Goal: Task Accomplishment & Management: Manage account settings

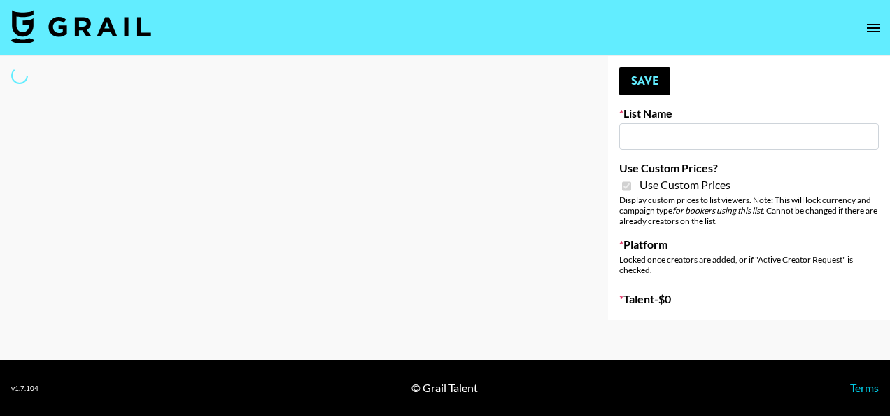
type input "Mirror HQ ([DATE])"
checkbox input "true"
select select "Brand"
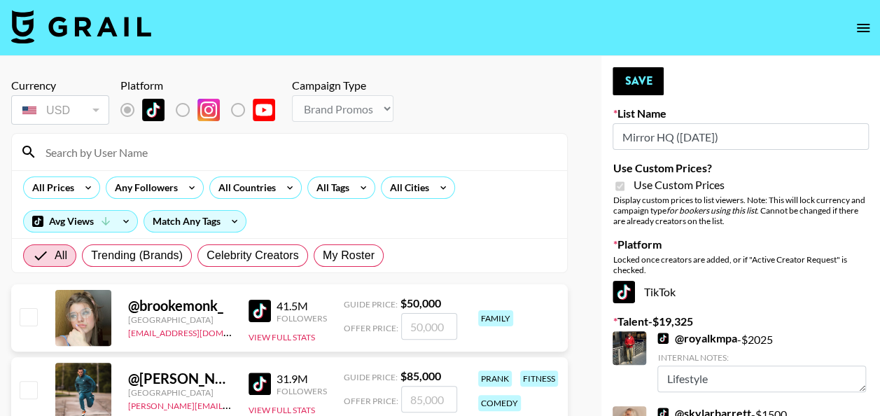
click at [133, 161] on input at bounding box center [297, 152] width 521 height 22
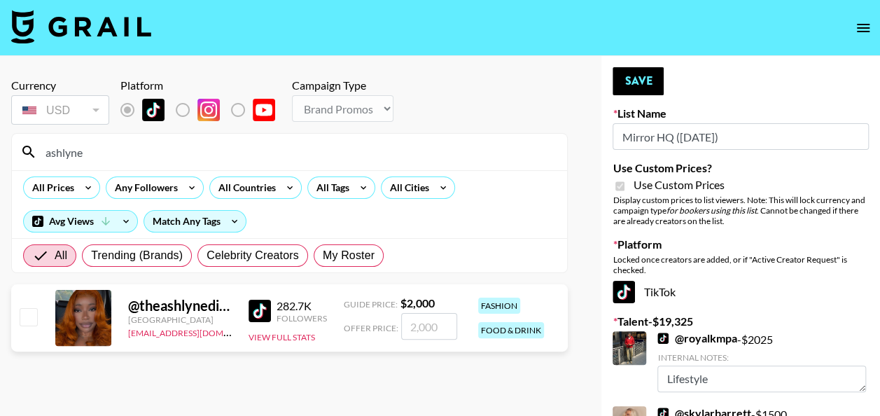
type input "ashlyne"
click at [430, 332] on input "number" at bounding box center [429, 326] width 56 height 27
checkbox input "true"
type input "1000"
click at [646, 72] on button "Save" at bounding box center [637, 81] width 51 height 28
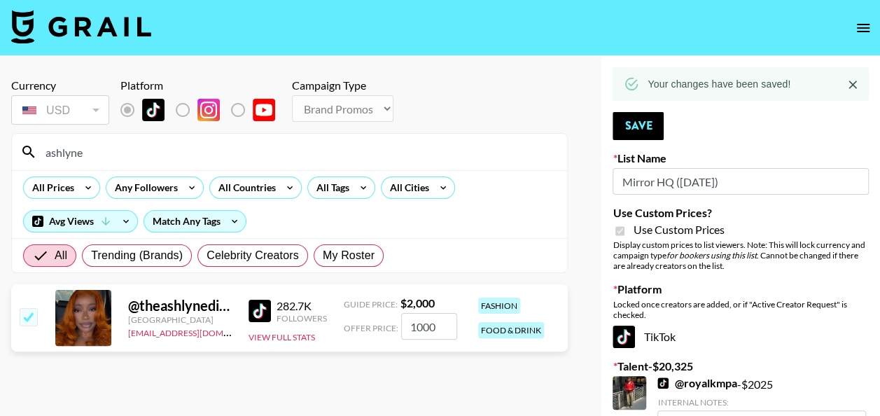
click at [112, 153] on input "ashlyne" at bounding box center [297, 152] width 521 height 22
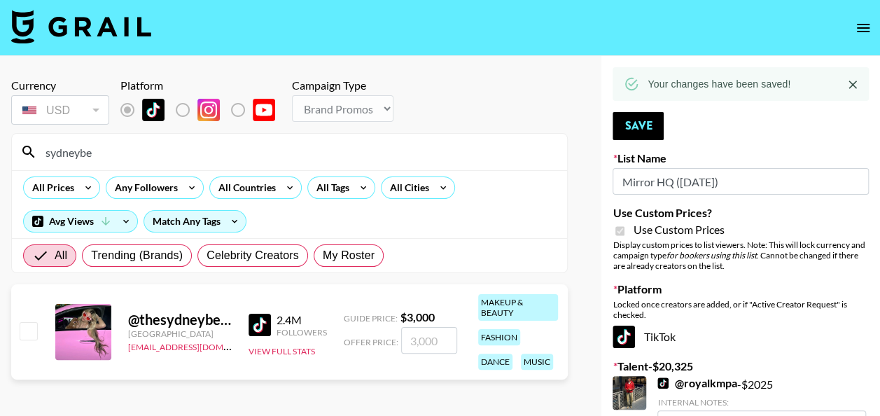
type input "sydneybe"
click at [418, 336] on input "number" at bounding box center [429, 340] width 56 height 27
checkbox input "true"
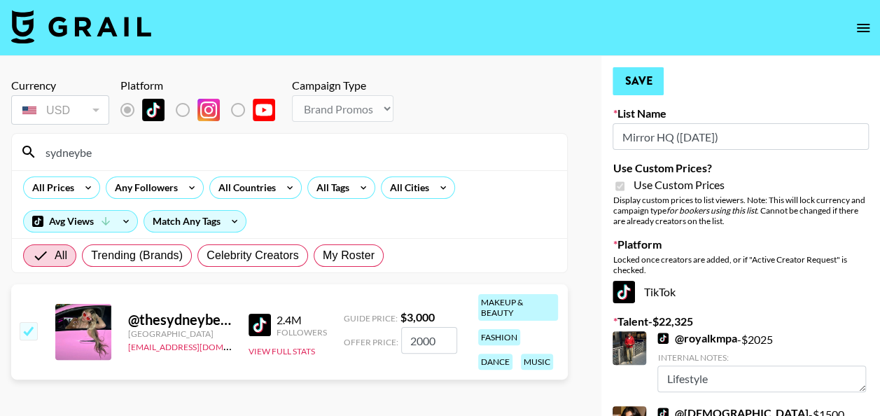
type input "2000"
click at [642, 73] on button "Save" at bounding box center [637, 81] width 51 height 28
